Goal: Task Accomplishment & Management: Manage account settings

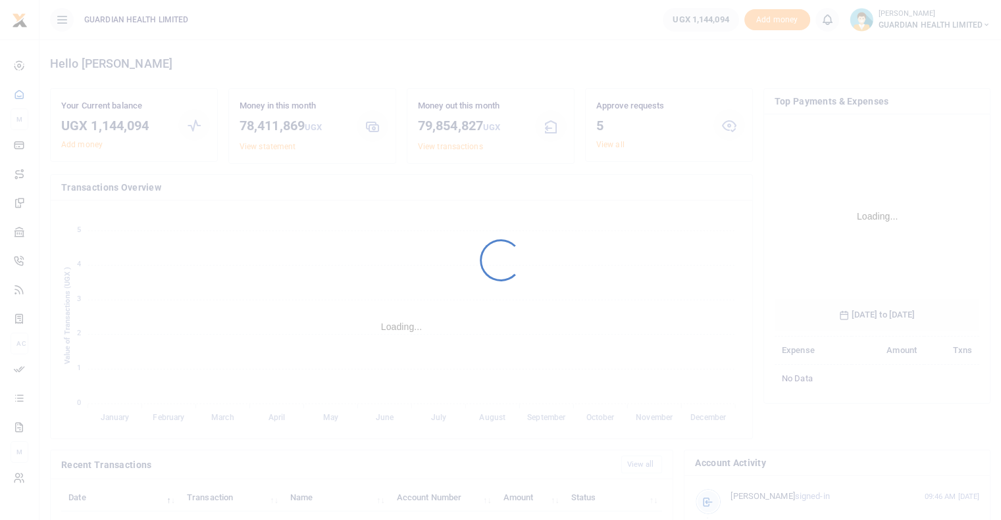
scroll to position [196, 195]
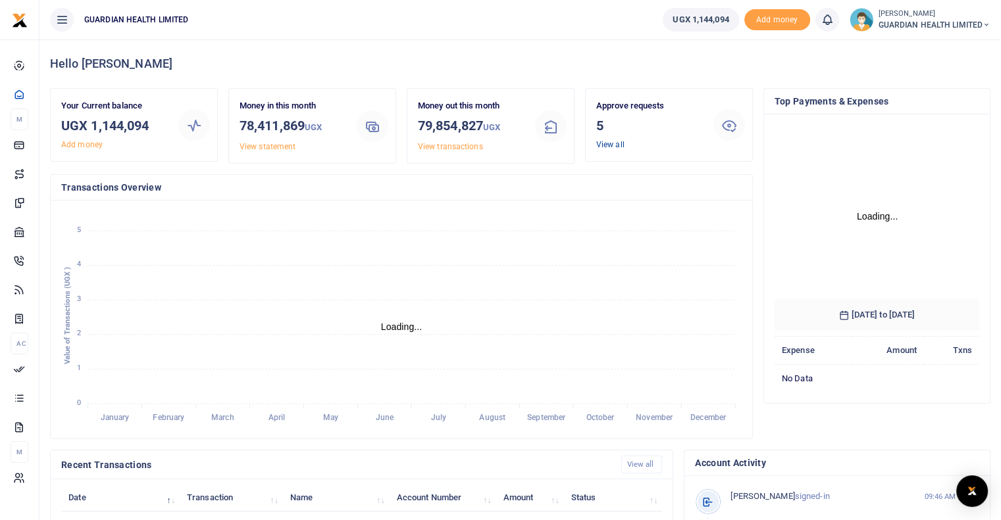
click at [607, 146] on link "View all" at bounding box center [610, 144] width 28 height 9
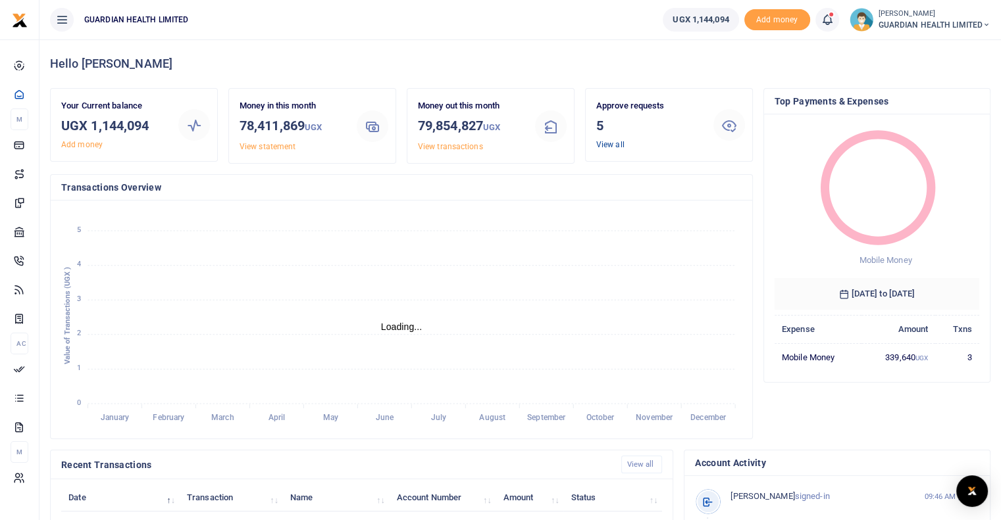
scroll to position [11, 11]
click at [611, 145] on link "View all" at bounding box center [610, 144] width 28 height 9
click at [829, 18] on icon at bounding box center [826, 20] width 13 height 14
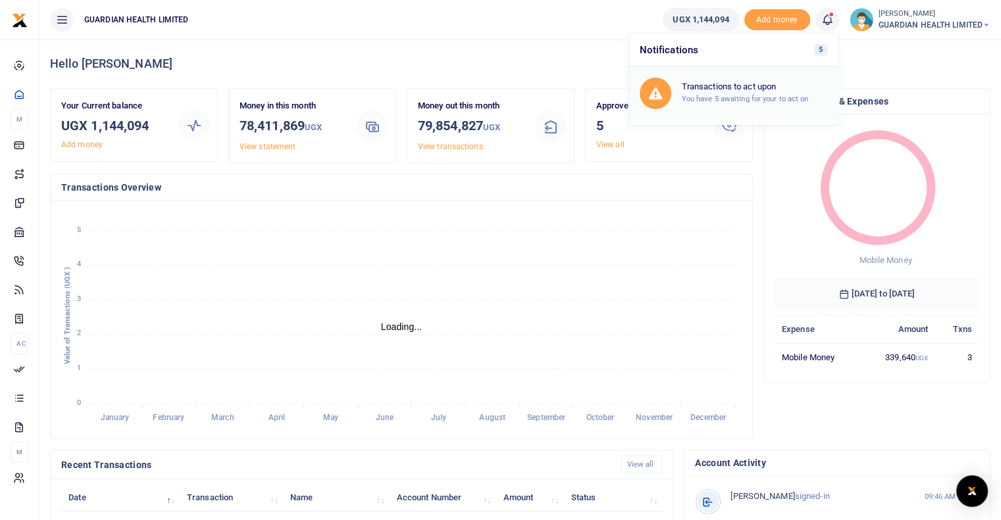
click at [747, 97] on small "You have 5 awaiting for your to act on" at bounding box center [745, 98] width 127 height 9
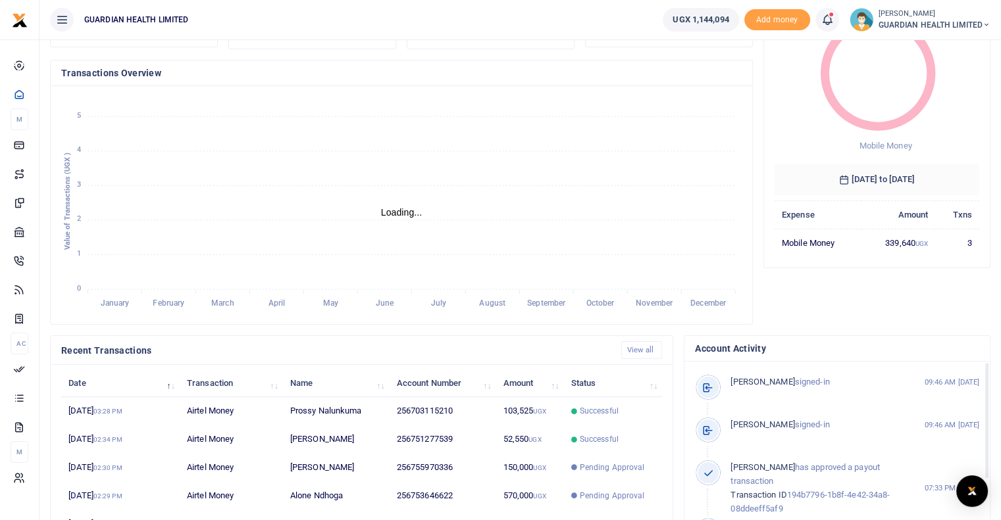
scroll to position [0, 0]
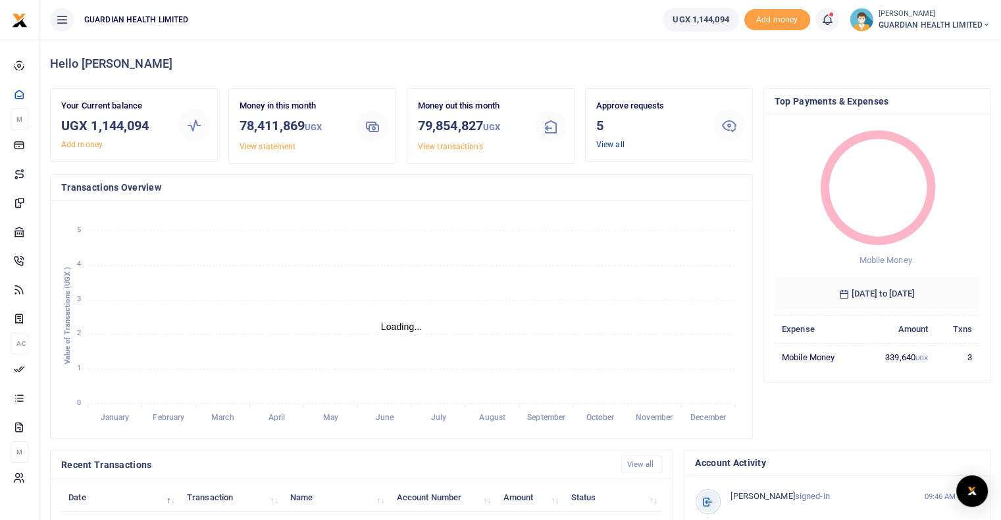
click at [615, 141] on link "View all" at bounding box center [610, 144] width 28 height 9
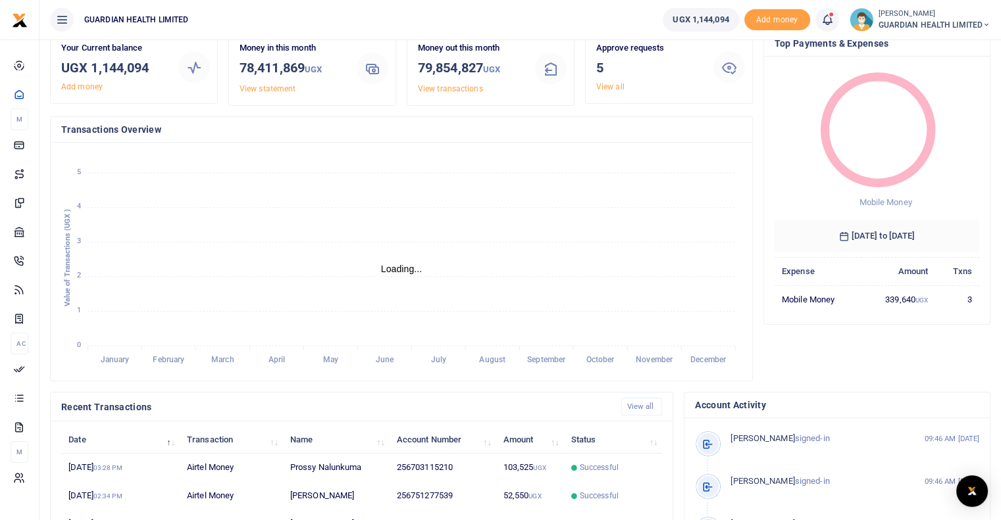
scroll to position [74, 0]
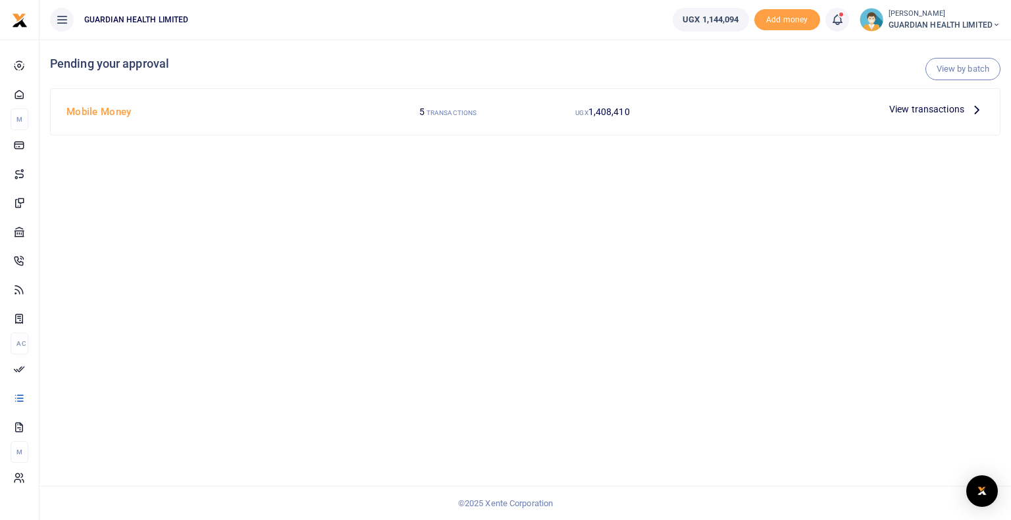
click at [976, 111] on icon at bounding box center [976, 109] width 14 height 14
